Goal: Task Accomplishment & Management: Use online tool/utility

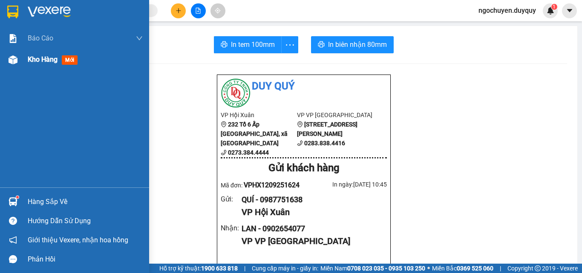
click at [9, 55] on img at bounding box center [13, 59] width 9 height 9
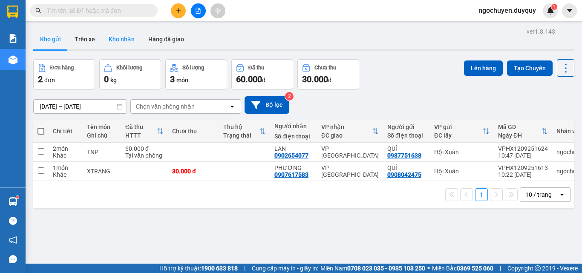
click at [117, 41] on button "Kho nhận" at bounding box center [122, 39] width 40 height 20
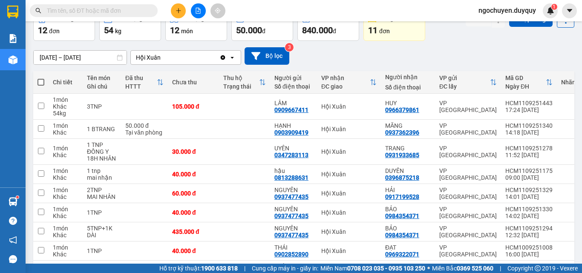
scroll to position [56, 0]
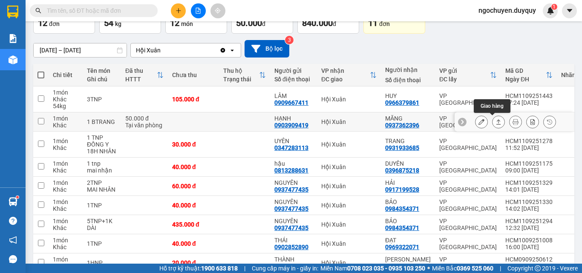
click at [496, 122] on icon at bounding box center [499, 122] width 6 height 6
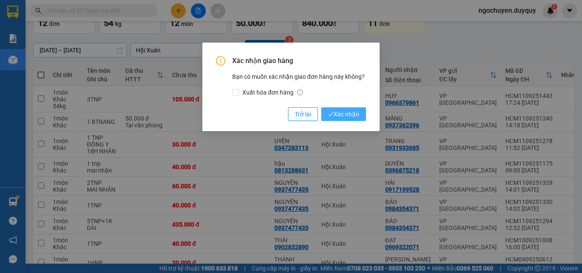
click at [361, 114] on button "Xác nhận" at bounding box center [343, 114] width 45 height 14
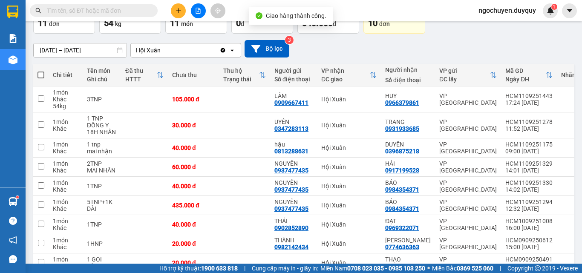
scroll to position [0, 0]
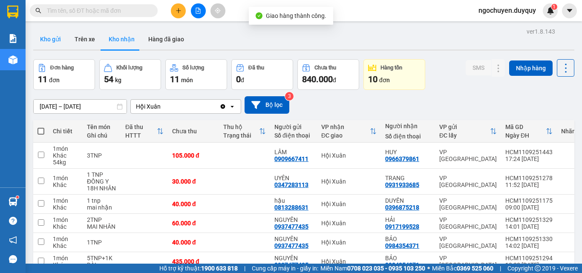
click at [53, 46] on button "Kho gửi" at bounding box center [50, 39] width 35 height 20
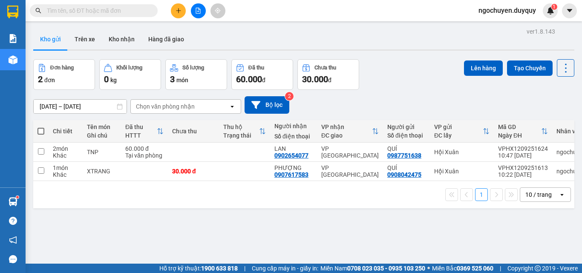
click at [40, 130] on span at bounding box center [40, 131] width 7 height 7
click at [41, 127] on input "checkbox" at bounding box center [41, 127] width 0 height 0
checkbox input "true"
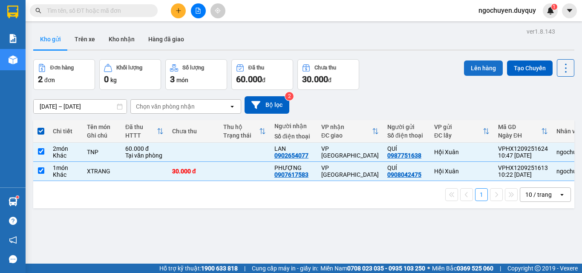
click at [464, 62] on button "Lên hàng" at bounding box center [483, 68] width 39 height 15
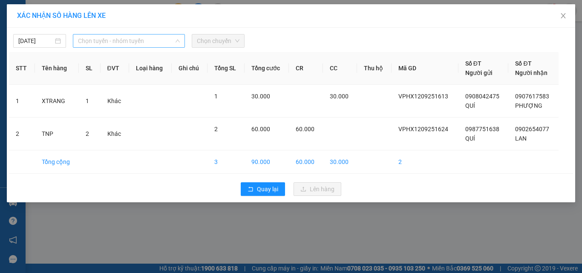
click at [129, 39] on span "Chọn tuyến - nhóm tuyến" at bounding box center [129, 41] width 102 height 13
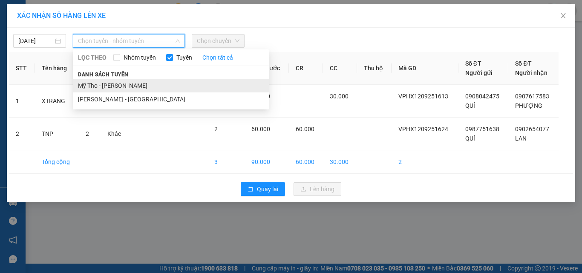
click at [133, 82] on li "Mỹ Tho - [PERSON_NAME]" at bounding box center [171, 86] width 196 height 14
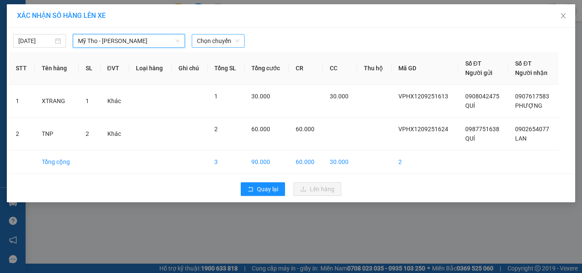
click at [244, 40] on div "Chọn chuyến" at bounding box center [218, 41] width 53 height 14
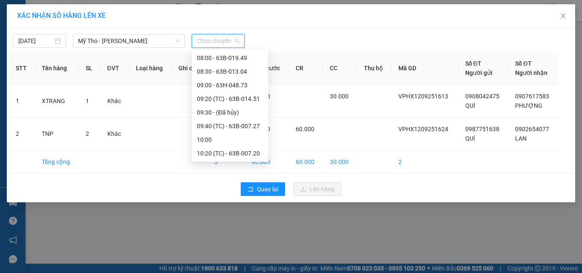
scroll to position [286, 0]
click at [229, 99] on div "11:20" at bounding box center [230, 98] width 66 height 9
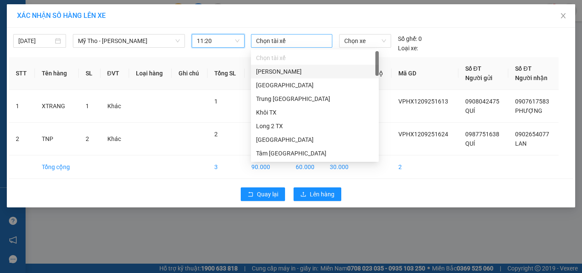
click at [297, 45] on div at bounding box center [292, 41] width 78 height 10
type input "4"
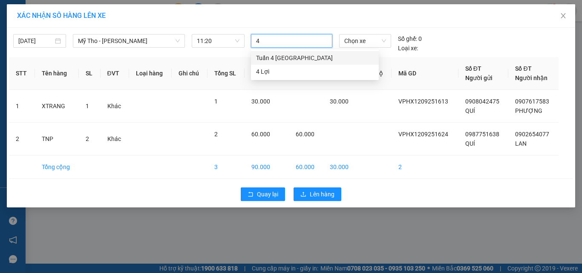
click at [297, 56] on div "Tuấn 4 [GEOGRAPHIC_DATA]" at bounding box center [315, 57] width 118 height 9
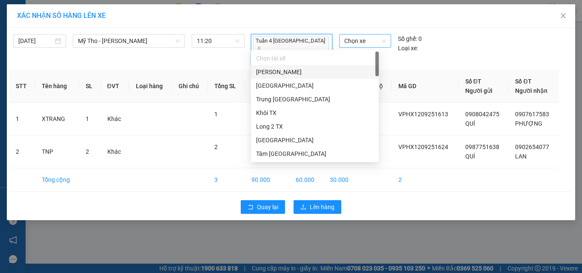
click at [362, 42] on span "Chọn xe" at bounding box center [365, 41] width 42 height 13
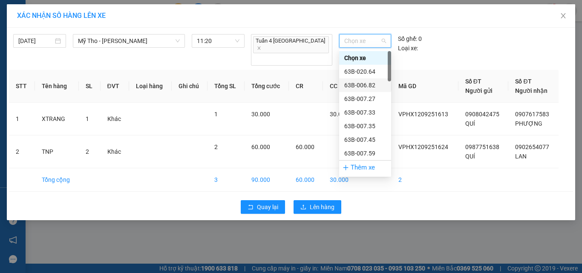
click at [366, 84] on div "63B-006.82" at bounding box center [365, 85] width 42 height 9
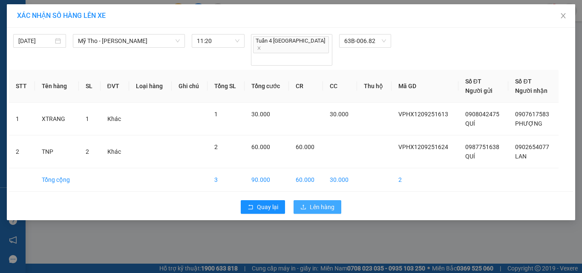
click at [326, 202] on span "Lên hàng" at bounding box center [322, 206] width 25 height 9
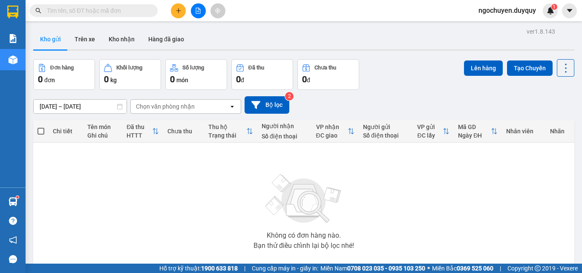
click at [449, 185] on div "Không có đơn hàng nào. Bạn thử điều chỉnh lại bộ lọc nhé!" at bounding box center [303, 209] width 533 height 128
click at [93, 44] on button "Trên xe" at bounding box center [85, 39] width 34 height 20
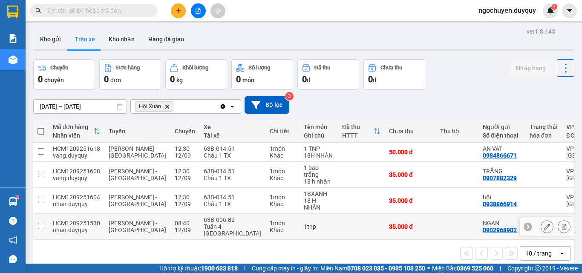
click at [45, 222] on td at bounding box center [40, 227] width 15 height 26
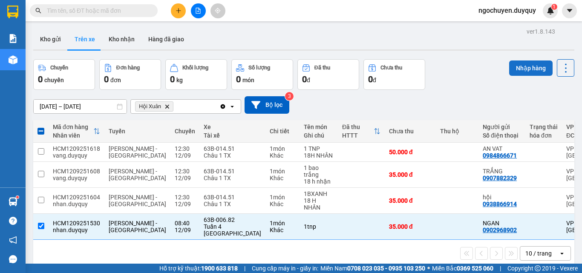
click at [518, 61] on button "Nhập hàng" at bounding box center [530, 68] width 43 height 15
click at [518, 64] on div "Nhập hàng" at bounding box center [531, 64] width 30 height 0
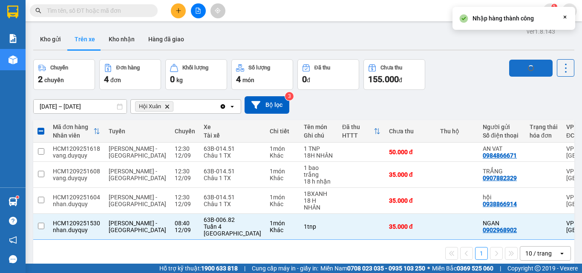
checkbox input "false"
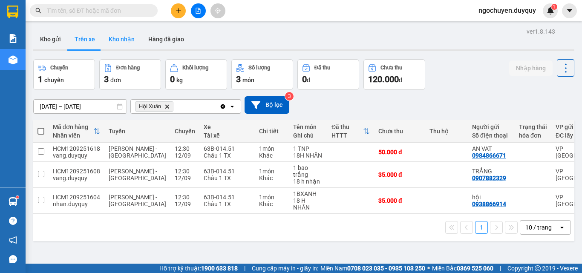
click at [127, 36] on button "Kho nhận" at bounding box center [122, 39] width 40 height 20
type input "[DATE] – [DATE]"
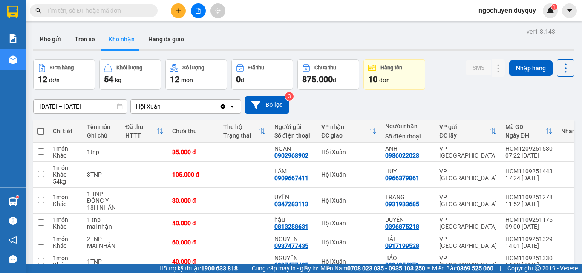
click at [57, 14] on input "text" at bounding box center [97, 10] width 101 height 9
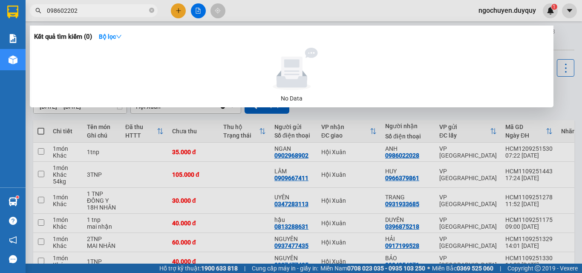
type input "0986022028"
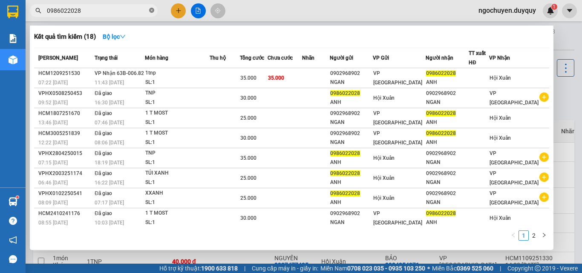
click at [150, 11] on icon "close-circle" at bounding box center [151, 10] width 5 height 5
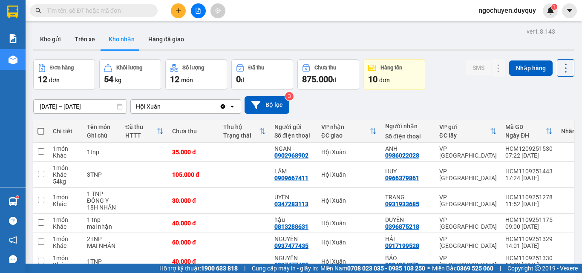
scroll to position [123, 0]
